Goal: Task Accomplishment & Management: Complete application form

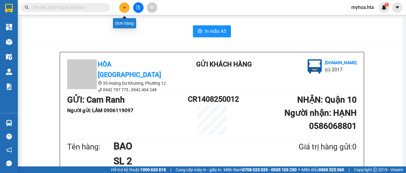
click at [126, 11] on button at bounding box center [124, 7] width 10 height 10
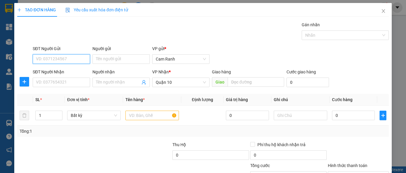
click at [78, 59] on input "SĐT Người Gửi" at bounding box center [61, 59] width 57 height 10
click at [66, 58] on input "SĐT Người Gửi" at bounding box center [61, 59] width 57 height 10
click at [67, 57] on input "SĐT Người Gửi" at bounding box center [61, 59] width 57 height 10
drag, startPoint x: 45, startPoint y: 61, endPoint x: 55, endPoint y: 63, distance: 10.3
click at [55, 63] on input "0903955041" at bounding box center [61, 59] width 57 height 10
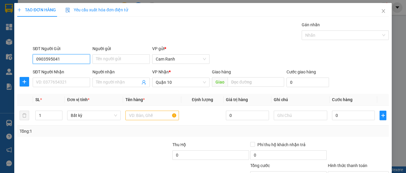
click at [74, 60] on input "0903595041" at bounding box center [61, 59] width 57 height 10
type input "0903595041"
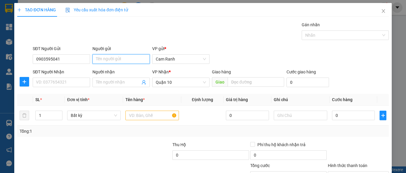
click at [99, 57] on input "Người gửi" at bounding box center [121, 59] width 57 height 10
click at [100, 56] on input "Người gửi" at bounding box center [121, 59] width 57 height 10
type input "NHẤT"
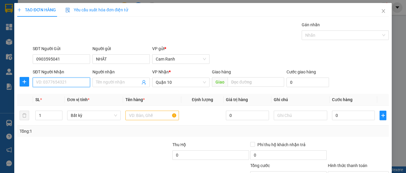
click at [68, 85] on input "SĐT Người Nhận" at bounding box center [61, 82] width 57 height 10
type input "0903044537"
click at [70, 96] on div "0903044537 - THIỆN" at bounding box center [60, 94] width 49 height 7
type input "THIỆN"
type input "30.000"
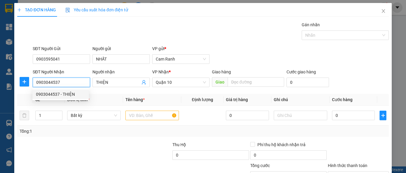
type input "30.000"
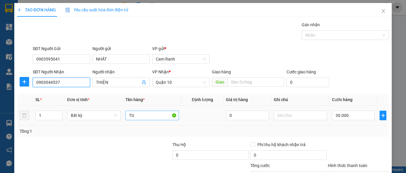
type input "0903044537"
click at [160, 116] on input "TG" at bounding box center [153, 115] width 54 height 10
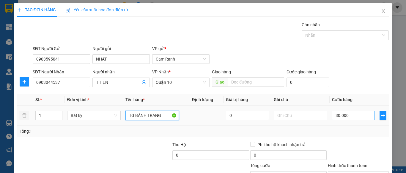
type input "TG BÁNH TRÁNG"
click at [341, 115] on input "30.000" at bounding box center [353, 115] width 43 height 10
type input "4"
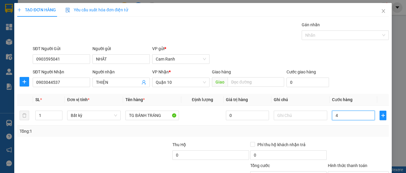
type input "40"
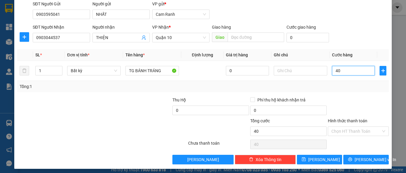
scroll to position [48, 0]
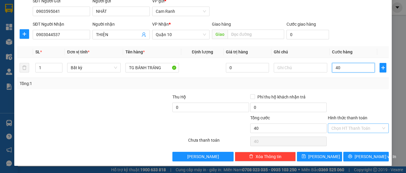
type input "40"
type input "40.000"
drag, startPoint x: 348, startPoint y: 129, endPoint x: 351, endPoint y: 135, distance: 6.4
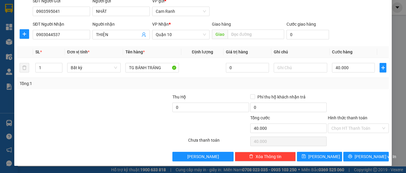
click at [349, 129] on input "Hình thức thanh toán" at bounding box center [357, 127] width 50 height 9
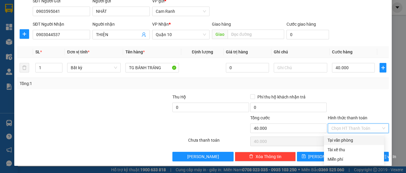
click at [351, 137] on div "Tại văn phòng" at bounding box center [354, 140] width 53 height 7
type input "0"
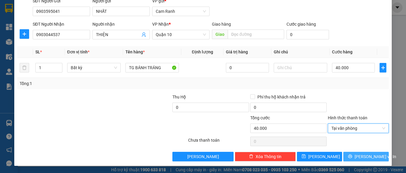
click at [353, 154] on icon "printer" at bounding box center [351, 156] width 4 height 4
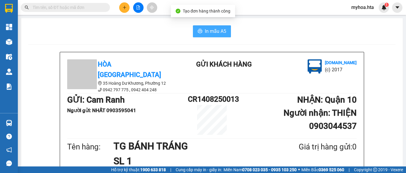
click at [215, 32] on span "In mẫu A5" at bounding box center [215, 30] width 21 height 7
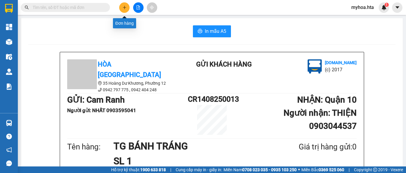
click at [124, 9] on icon "plus" at bounding box center [125, 7] width 4 height 4
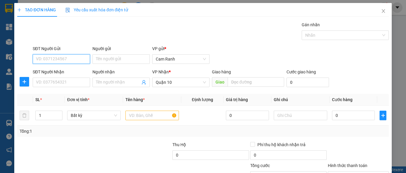
click at [79, 60] on input "SĐT Người Gửi" at bounding box center [61, 59] width 57 height 10
type input "0797779822"
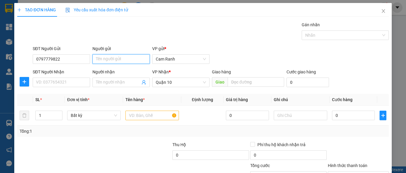
click at [118, 58] on input "Người gửi" at bounding box center [121, 59] width 57 height 10
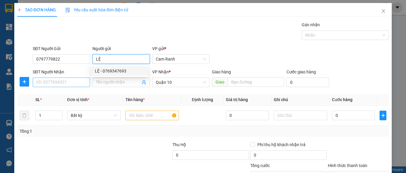
type input "LỆ"
click at [51, 82] on input "SĐT Người Nhận" at bounding box center [61, 82] width 57 height 10
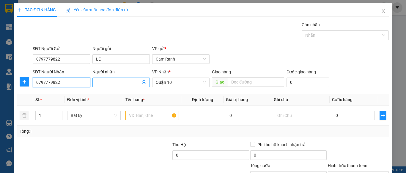
type input "0797779822"
click at [107, 79] on input "Người nhận" at bounding box center [118, 82] width 44 height 7
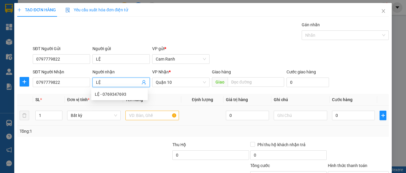
type input "LỆ"
click at [142, 115] on input "text" at bounding box center [153, 115] width 54 height 10
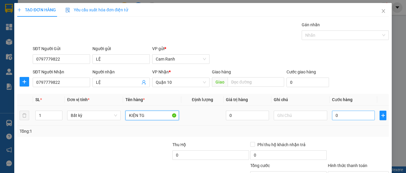
type input "KIỆN TG"
type input "4"
type input "40"
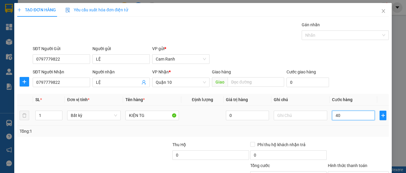
type input "40"
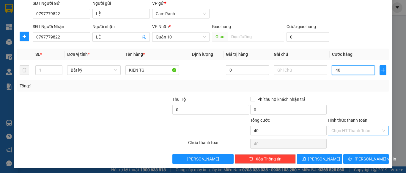
scroll to position [48, 0]
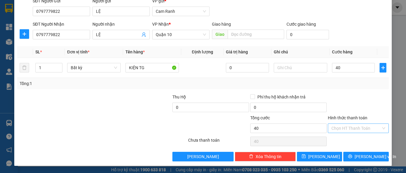
type input "40.000"
click at [348, 126] on input "Hình thức thanh toán" at bounding box center [357, 127] width 50 height 9
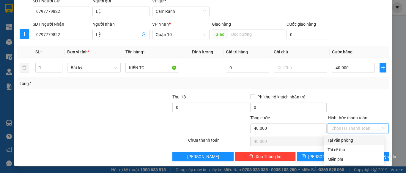
click at [350, 141] on div "Tại văn phòng" at bounding box center [354, 140] width 53 height 7
type input "0"
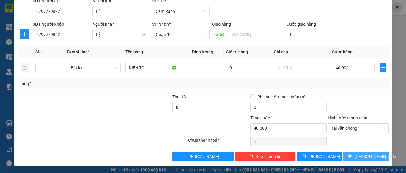
drag, startPoint x: 353, startPoint y: 152, endPoint x: 349, endPoint y: 153, distance: 3.9
click at [352, 153] on button "Lưu và In" at bounding box center [367, 156] width 46 height 10
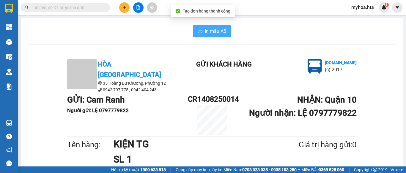
drag, startPoint x: 223, startPoint y: 35, endPoint x: 217, endPoint y: 36, distance: 6.3
click at [222, 36] on button "In mẫu A5" at bounding box center [212, 31] width 38 height 12
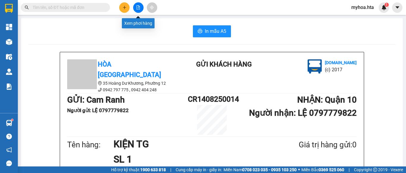
click at [137, 8] on icon "file-add" at bounding box center [138, 7] width 4 height 4
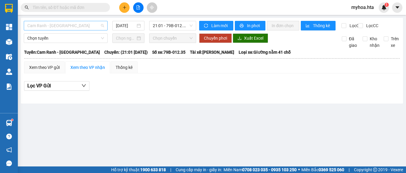
click at [68, 27] on span "Cam Ranh - [GEOGRAPHIC_DATA]" at bounding box center [65, 25] width 77 height 9
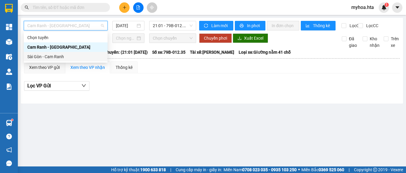
click at [68, 60] on div "Sài Gòn - Cam Ranh" at bounding box center [65, 56] width 77 height 7
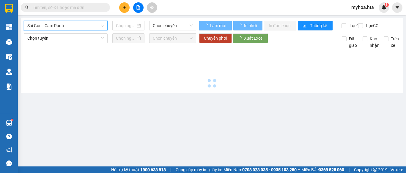
type input "[DATE]"
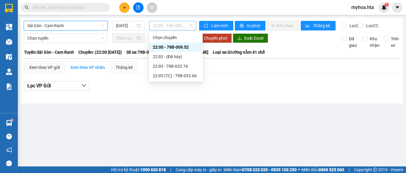
click at [155, 25] on span "22:00 - 79B-009.52" at bounding box center [173, 25] width 40 height 9
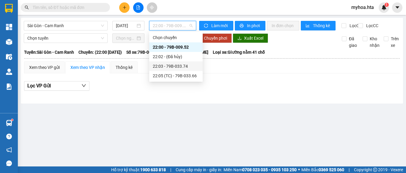
click at [178, 66] on div "22:03 - 79B-033.74" at bounding box center [176, 66] width 46 height 7
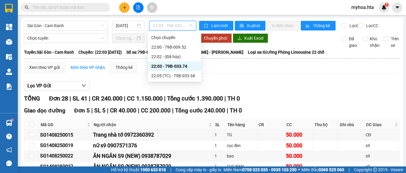
click at [169, 27] on span "22:03 - 79B-033.74" at bounding box center [173, 25] width 40 height 9
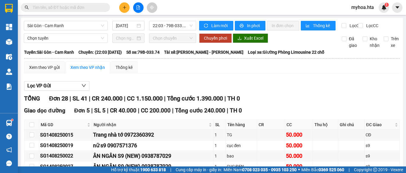
click at [219, 91] on div at bounding box center [212, 90] width 376 height 0
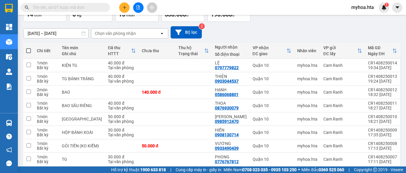
scroll to position [92, 0]
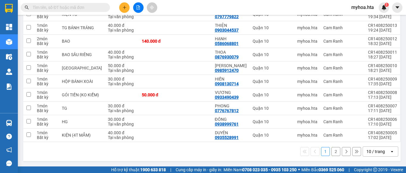
drag, startPoint x: 377, startPoint y: 154, endPoint x: 377, endPoint y: 150, distance: 4.2
click at [377, 154] on div "10 / trang" at bounding box center [376, 151] width 27 height 10
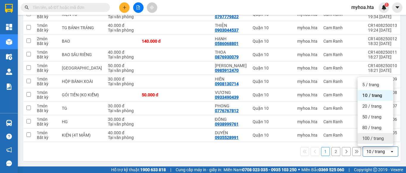
click at [377, 140] on span "100 / trang" at bounding box center [373, 138] width 21 height 6
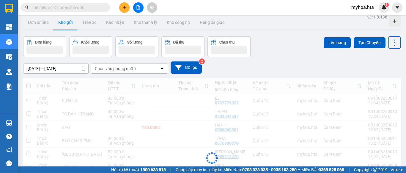
scroll to position [0, 0]
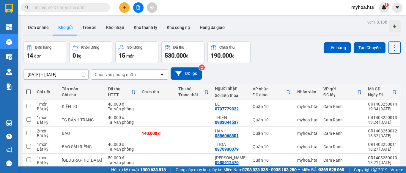
click at [29, 93] on span at bounding box center [28, 91] width 5 height 5
click at [29, 89] on input "checkbox" at bounding box center [29, 89] width 0 height 0
checkbox input "true"
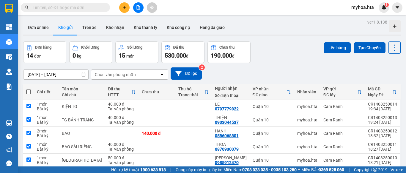
checkbox input "true"
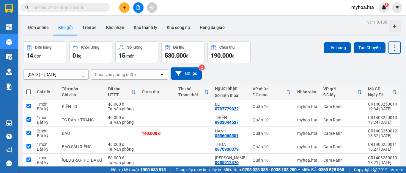
checkbox input "true"
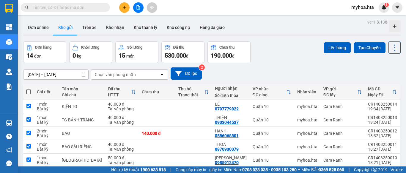
checkbox input "true"
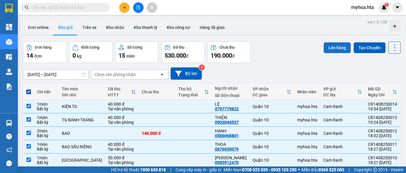
click at [332, 49] on button "Lên hàng" at bounding box center [337, 47] width 27 height 11
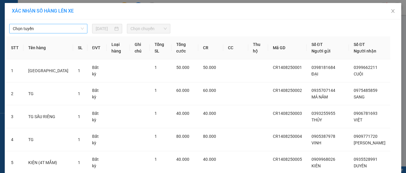
click at [41, 26] on span "Chọn tuyến" at bounding box center [48, 28] width 71 height 9
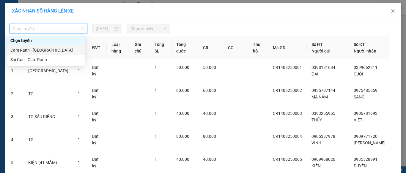
drag, startPoint x: 39, startPoint y: 50, endPoint x: 121, endPoint y: 51, distance: 81.8
click at [46, 50] on div "Cam Ranh - [GEOGRAPHIC_DATA]" at bounding box center [45, 50] width 71 height 7
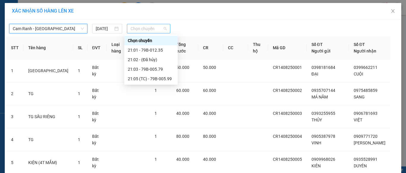
click at [137, 31] on span "Chọn chuyến" at bounding box center [149, 28] width 37 height 9
click at [149, 54] on div "21:01 - 79B-012.35" at bounding box center [151, 50] width 54 height 10
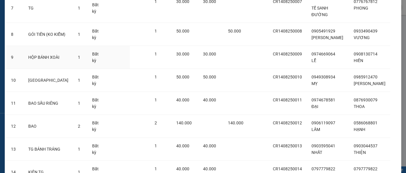
scroll to position [266, 0]
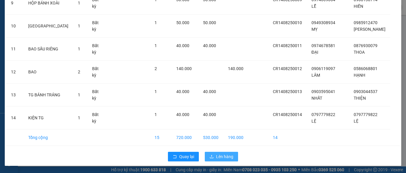
click at [216, 156] on span "Lên hàng" at bounding box center [224, 156] width 17 height 7
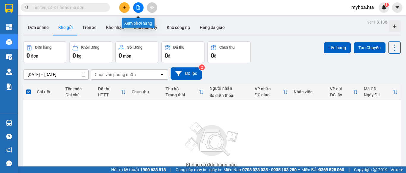
click at [134, 5] on button at bounding box center [138, 7] width 10 height 10
